Goal: Find specific page/section: Find specific page/section

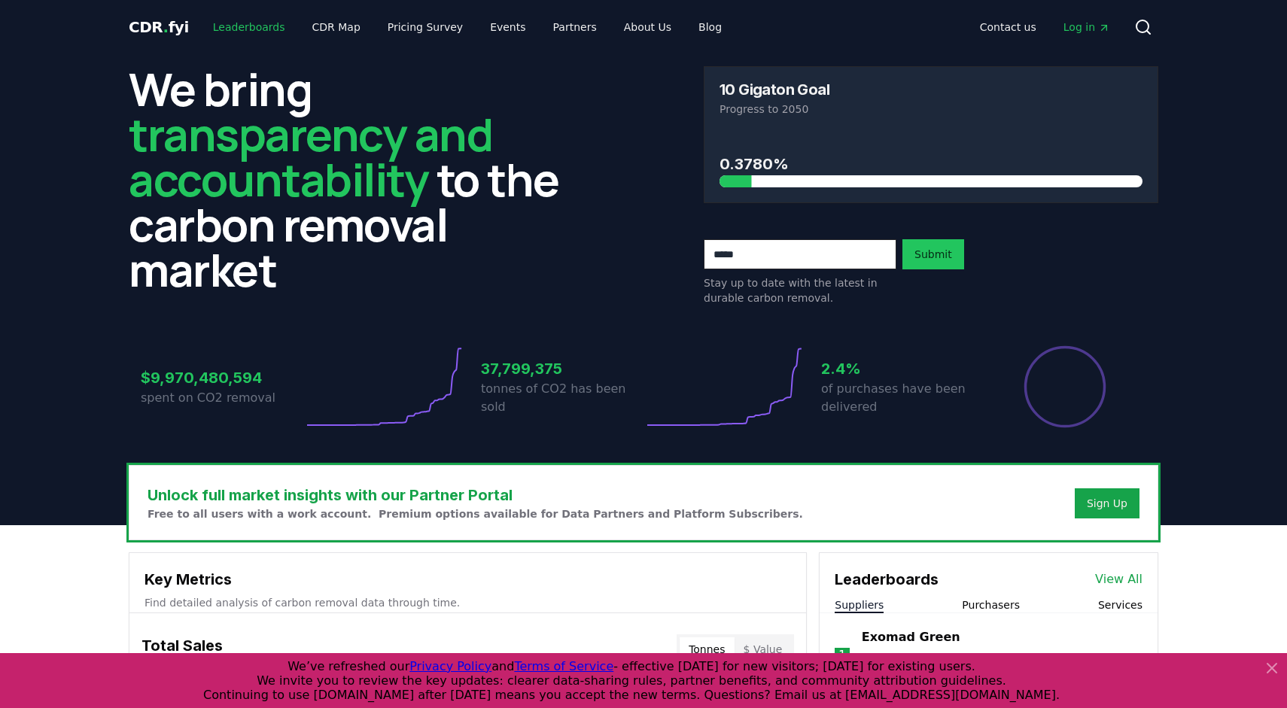
click at [266, 29] on link "Leaderboards" at bounding box center [249, 27] width 96 height 27
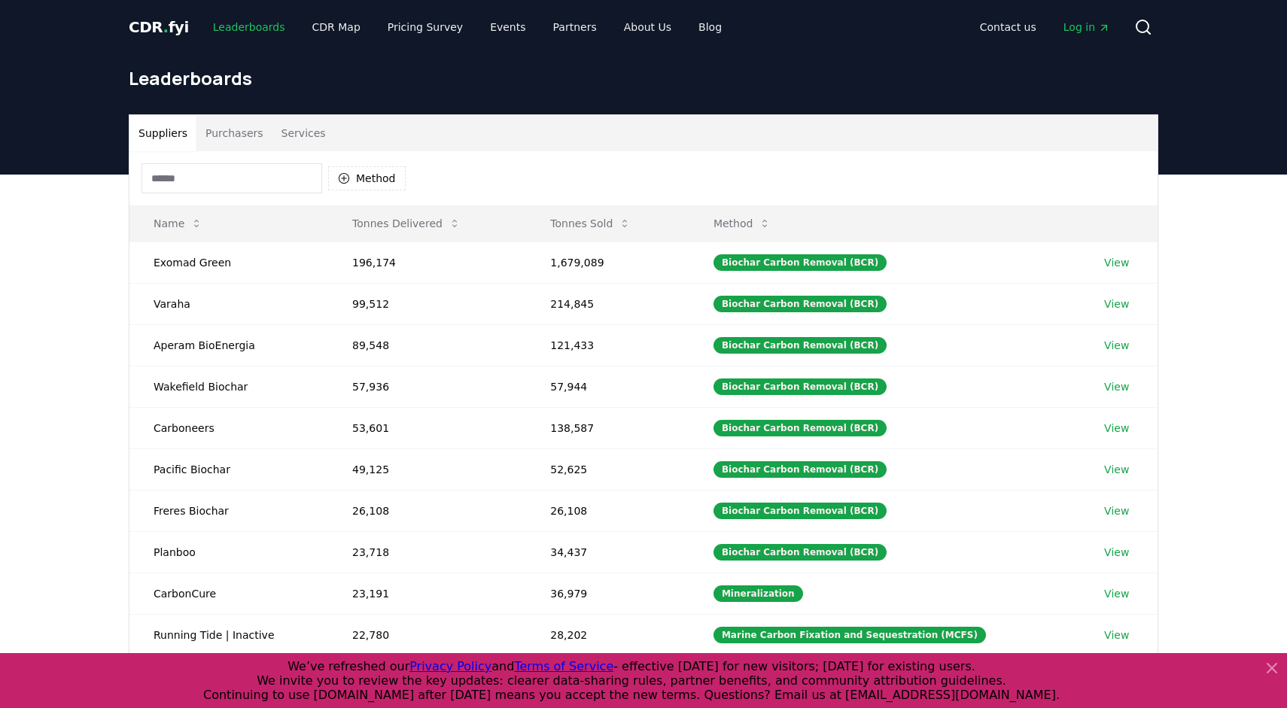
click at [227, 22] on link "Leaderboards" at bounding box center [249, 27] width 96 height 27
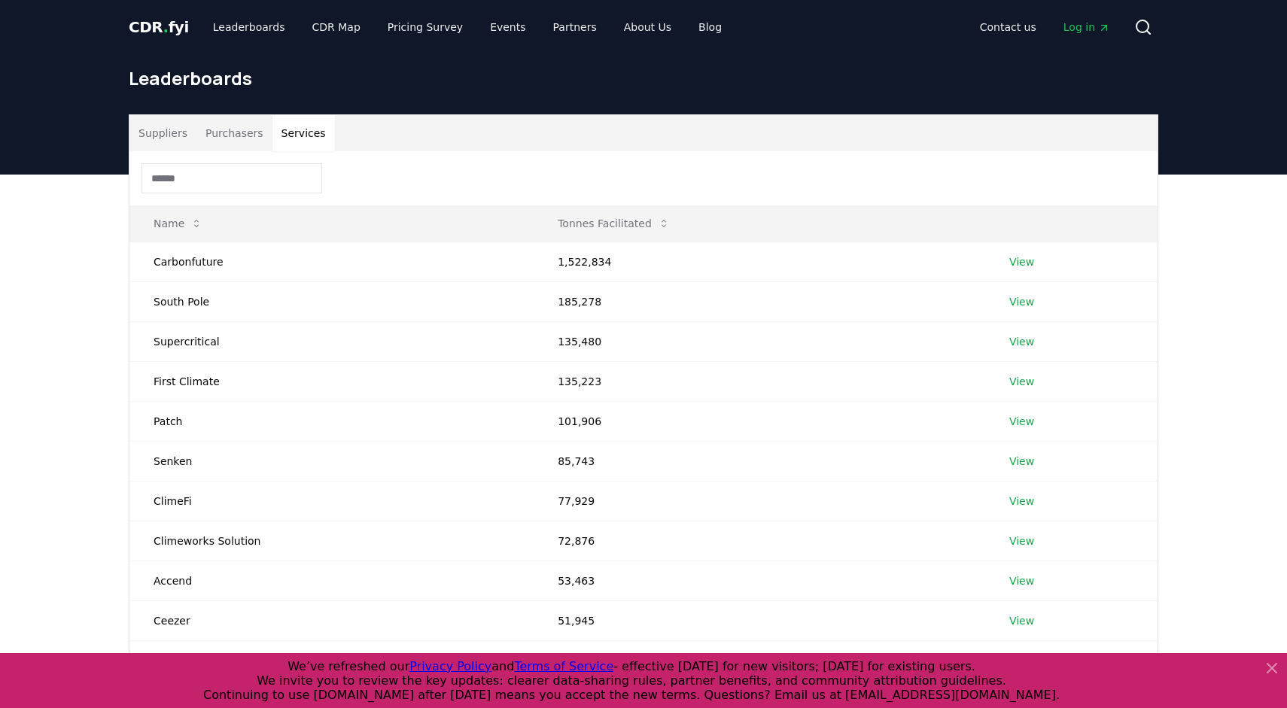
click at [312, 149] on button "Services" at bounding box center [304, 133] width 62 height 36
click at [255, 174] on input at bounding box center [232, 178] width 181 height 30
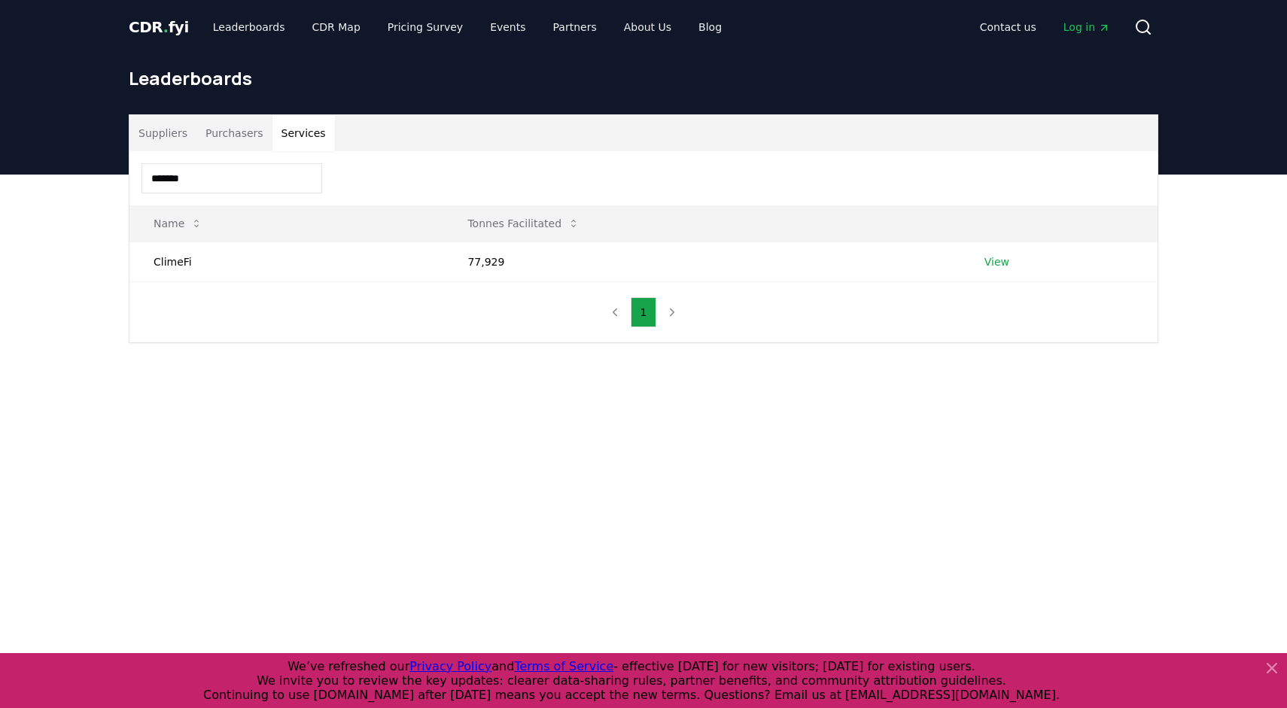
type input "*******"
click at [1006, 262] on link "View" at bounding box center [997, 261] width 25 height 15
